Goal: Check status: Check status

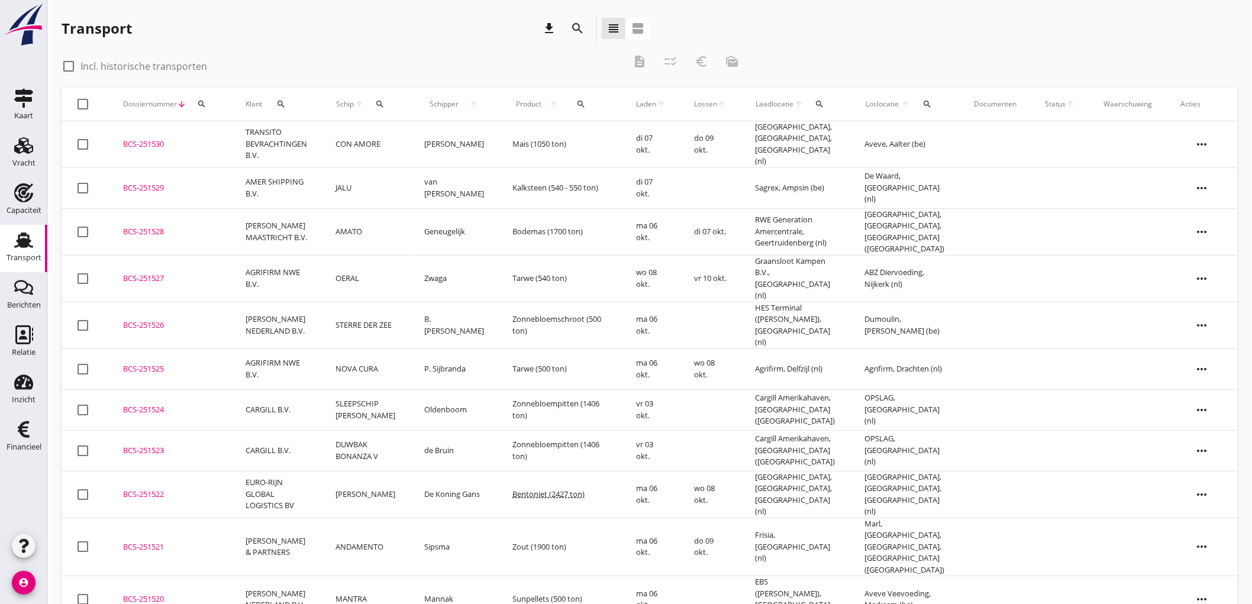
scroll to position [131, 0]
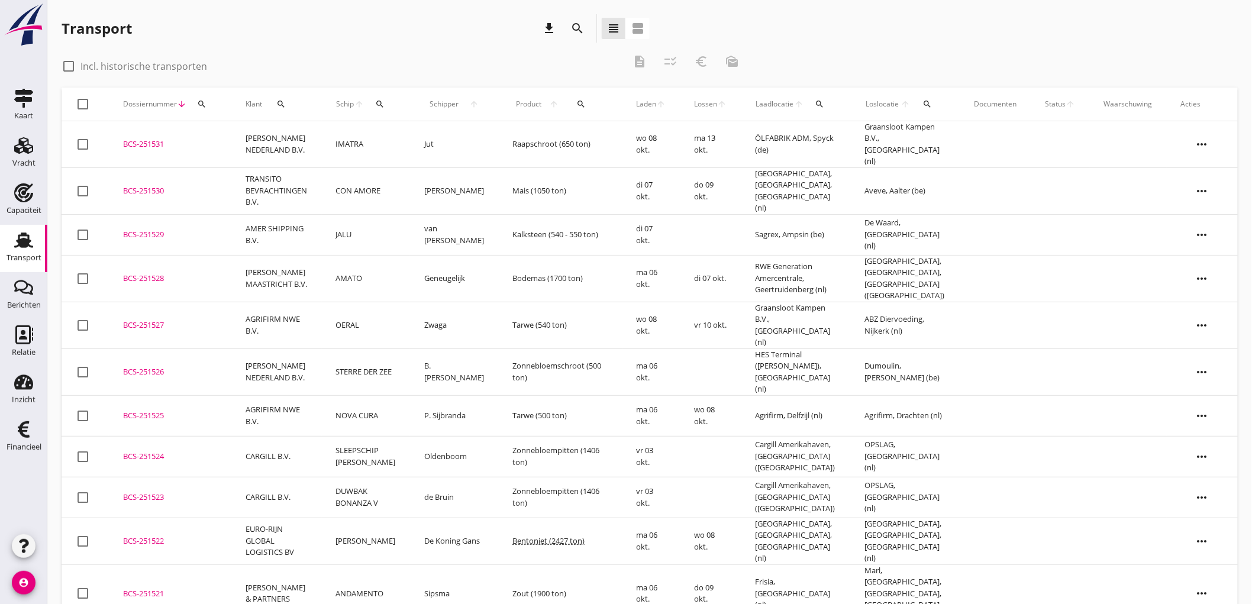
click at [287, 144] on td "PETERSON NEDERLAND B.V." at bounding box center [276, 144] width 91 height 47
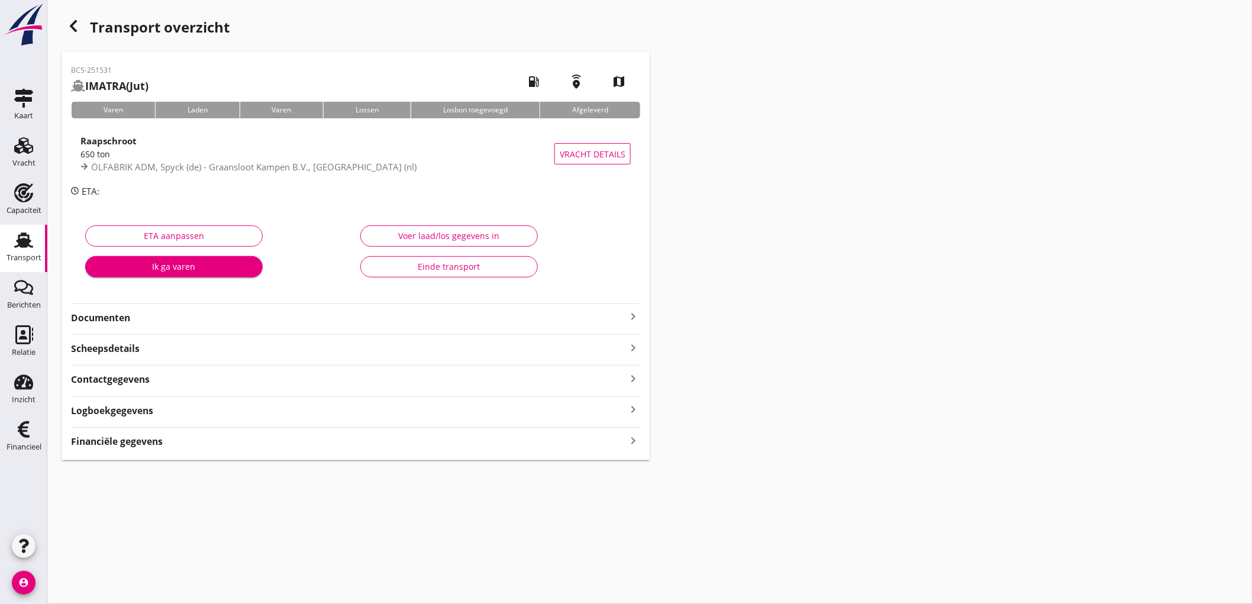
click at [125, 442] on strong "Financiële gegevens" at bounding box center [117, 442] width 92 height 14
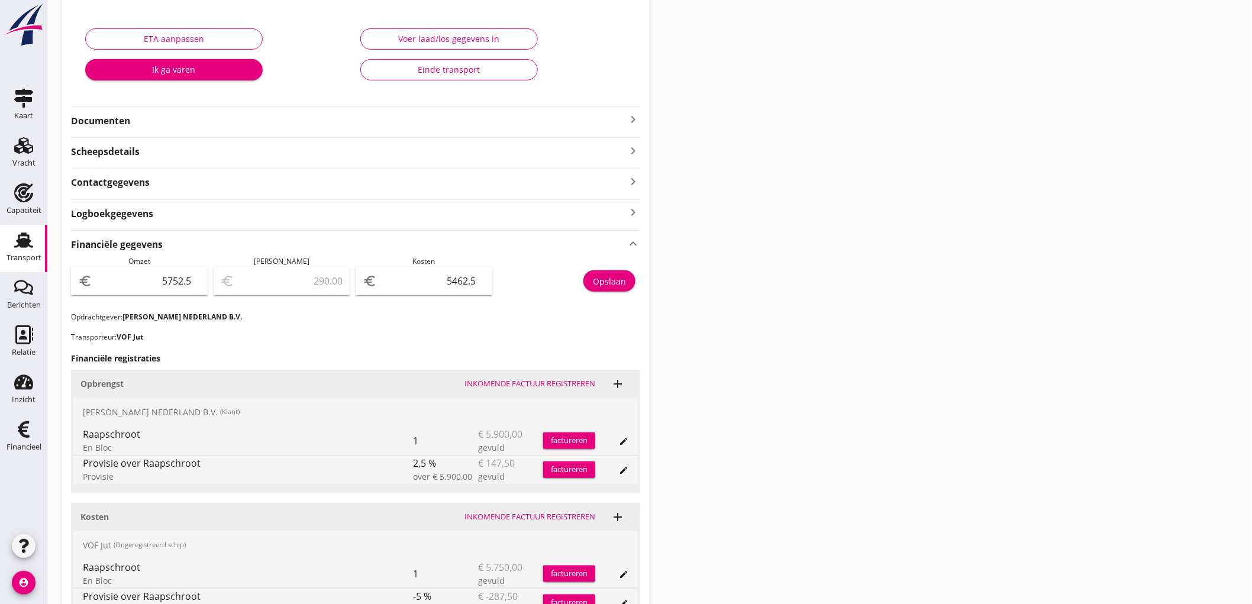
scroll to position [317, 0]
